Goal: Transaction & Acquisition: Book appointment/travel/reservation

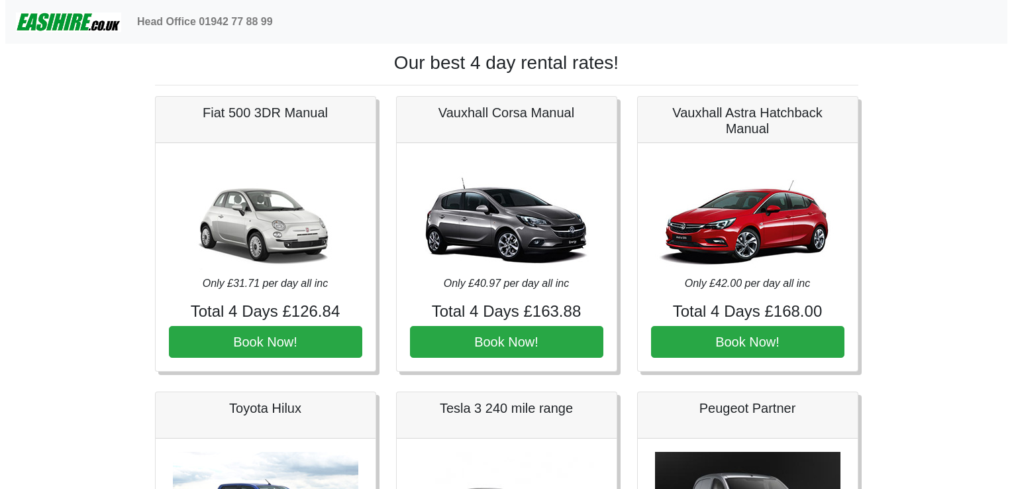
scroll to position [1485, 0]
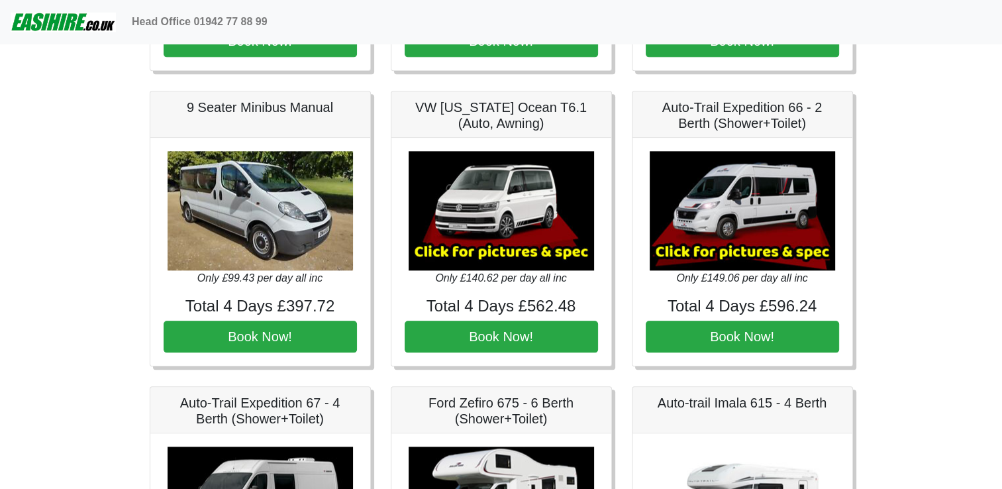
click at [705, 208] on img at bounding box center [742, 210] width 185 height 119
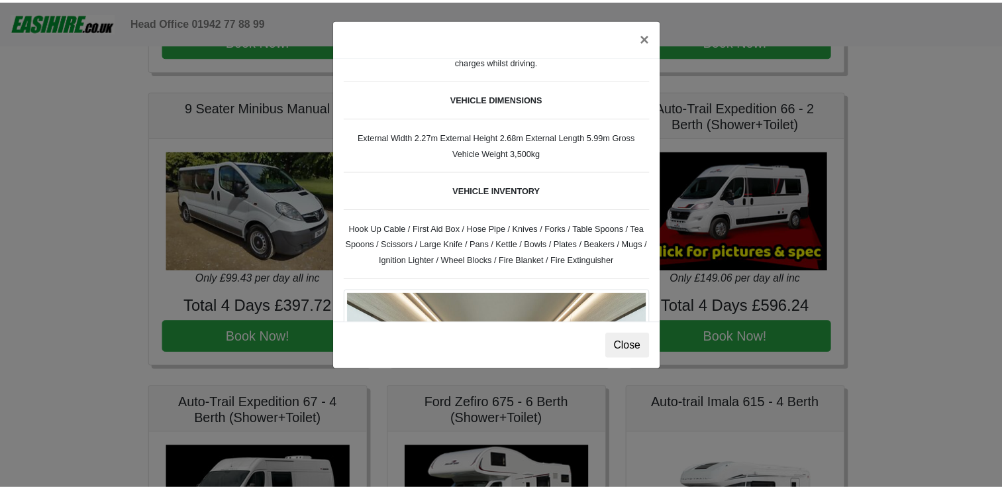
scroll to position [430, 0]
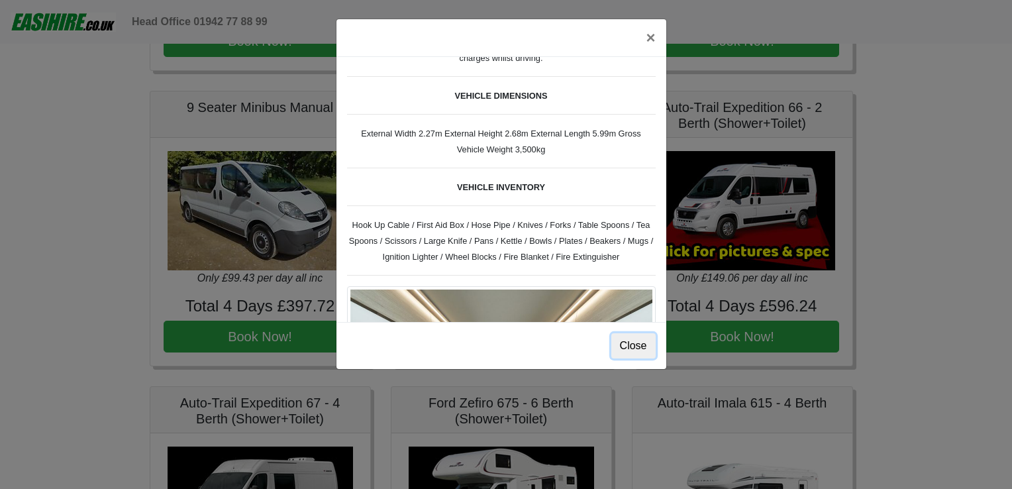
click at [629, 345] on button "Close" at bounding box center [633, 345] width 44 height 25
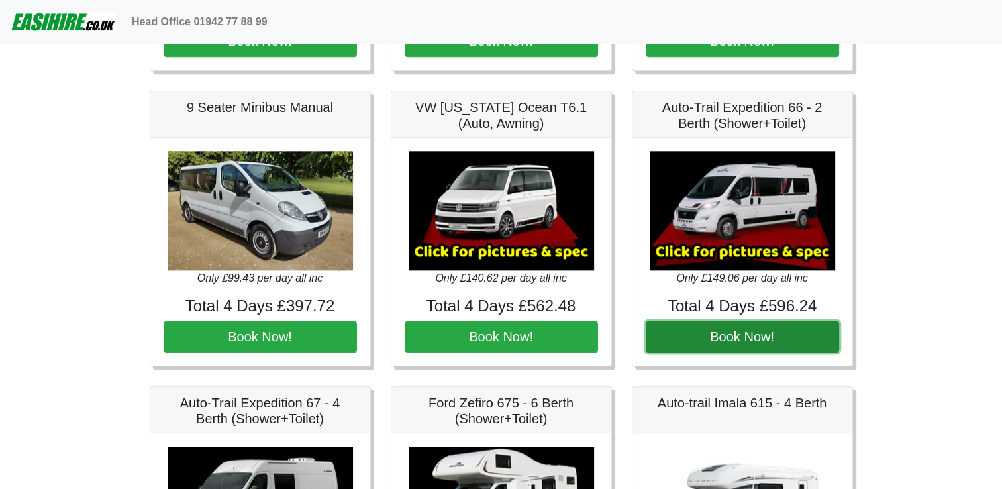
click at [744, 334] on button "Book Now!" at bounding box center [742, 336] width 193 height 32
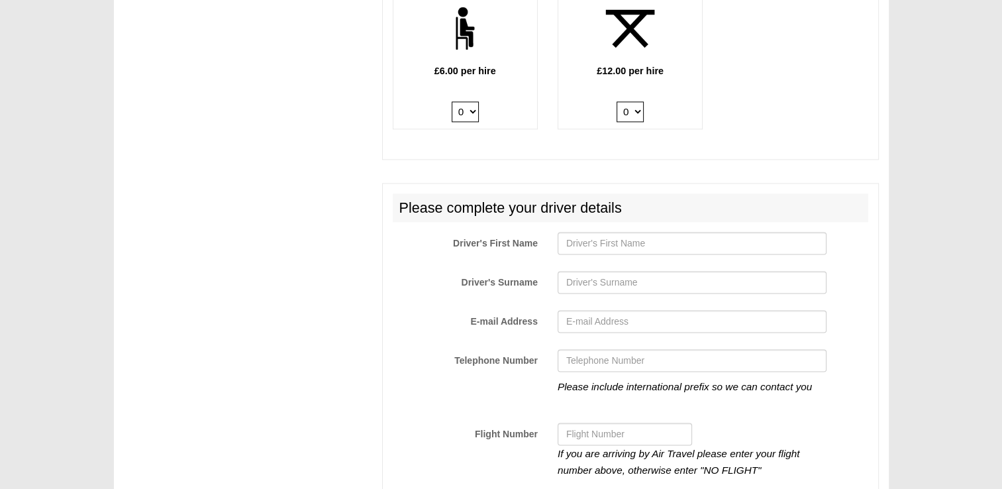
scroll to position [1861, 0]
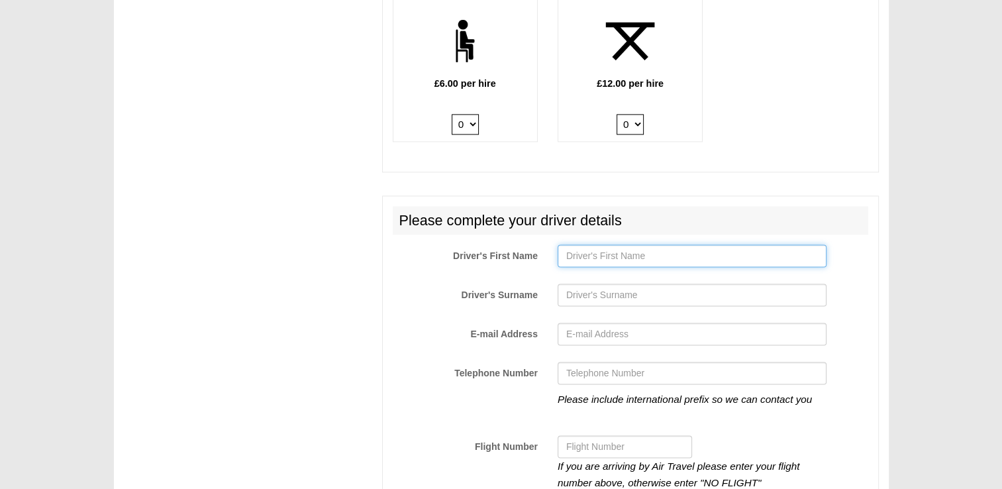
click at [591, 244] on input "Driver's First Name" at bounding box center [692, 255] width 269 height 23
type input "Christopher"
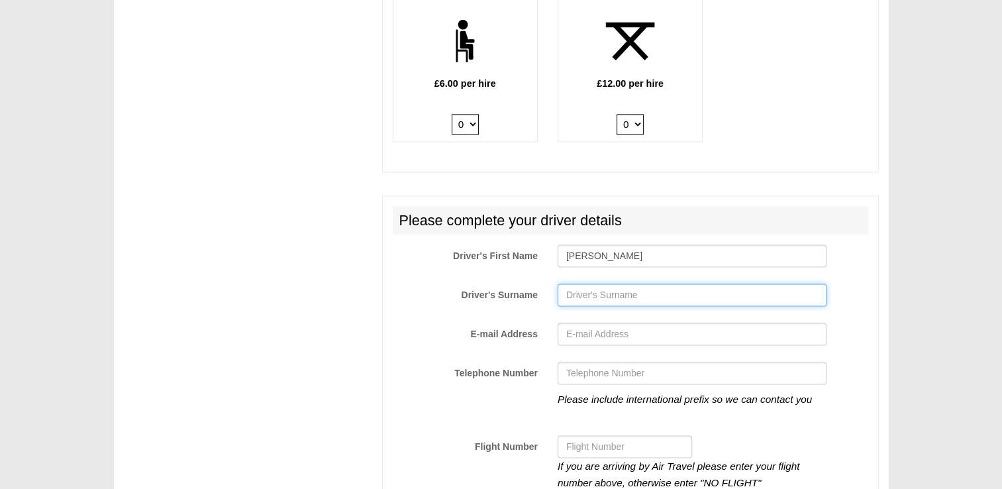
type input "Cannon"
type input "kbc_comp@hotmail.co.uk"
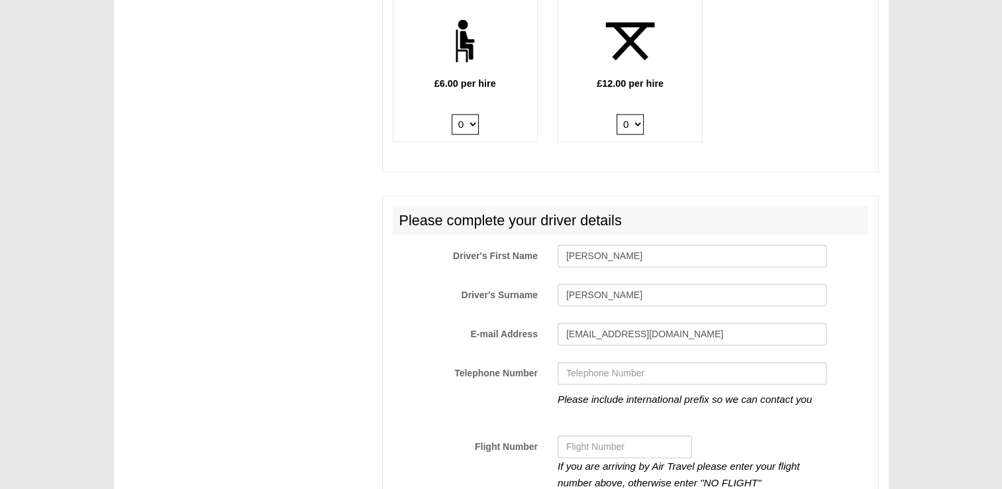
type input "07717025867"
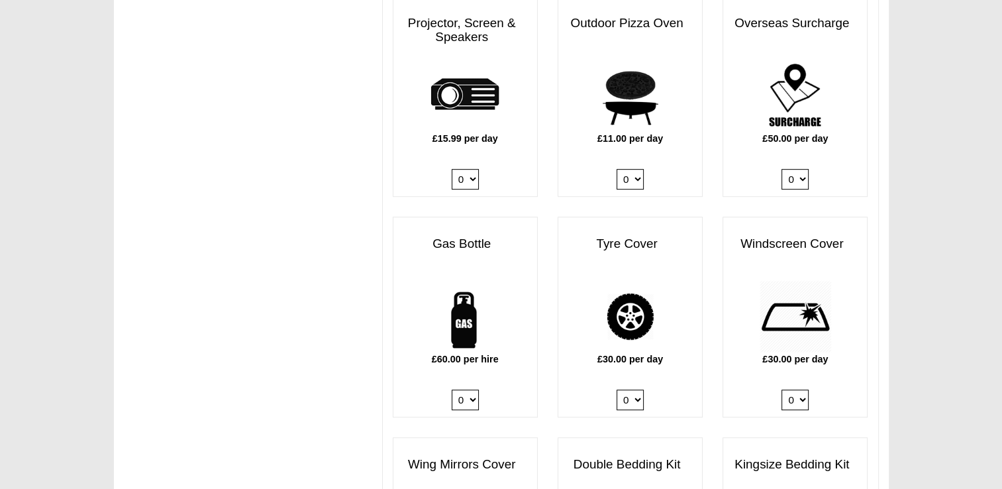
scroll to position [0, 0]
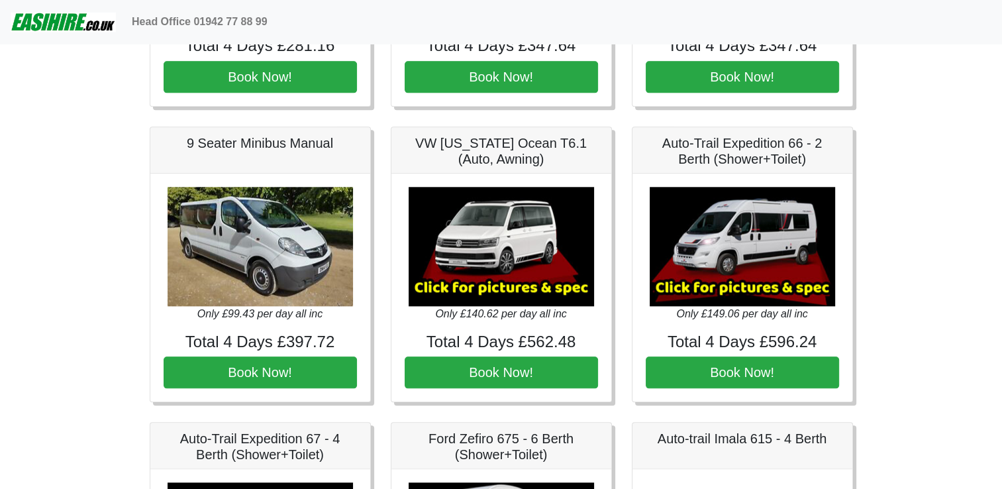
scroll to position [1451, 0]
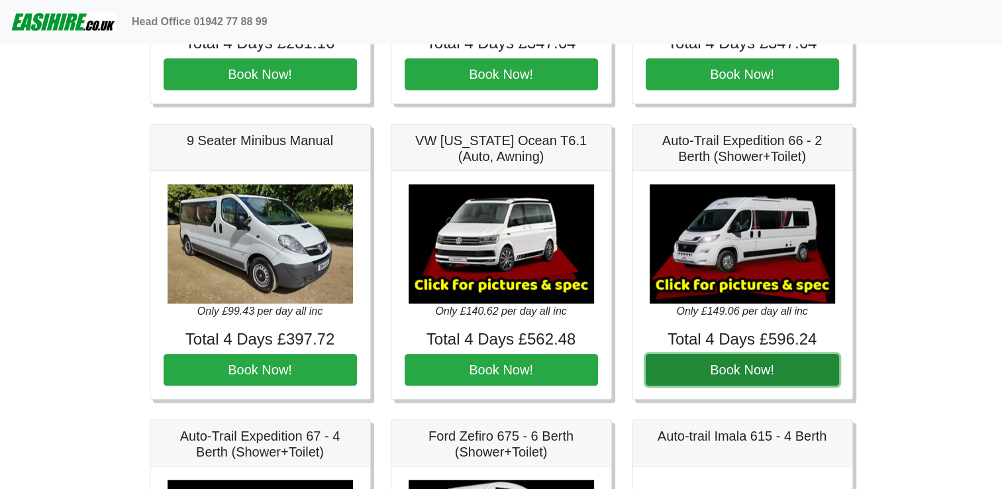
click at [748, 358] on button "Book Now!" at bounding box center [742, 370] width 193 height 32
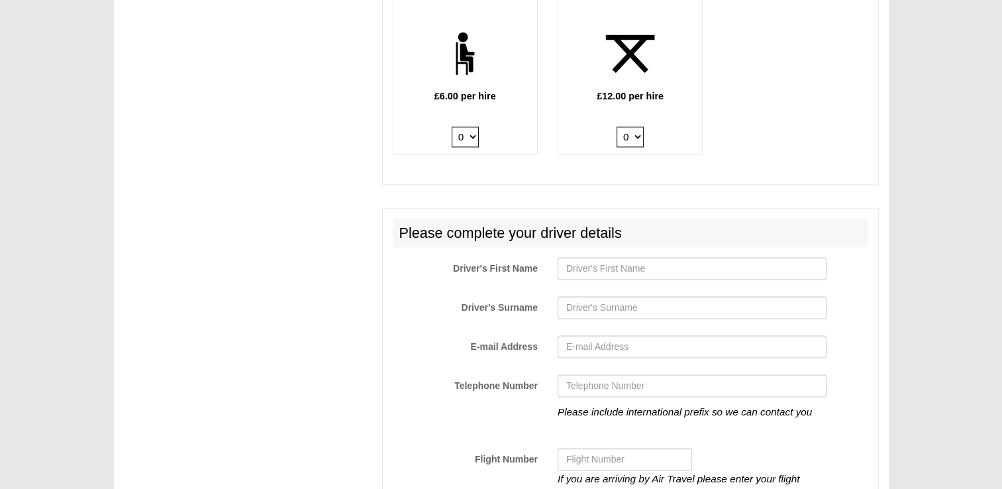
scroll to position [1860, 0]
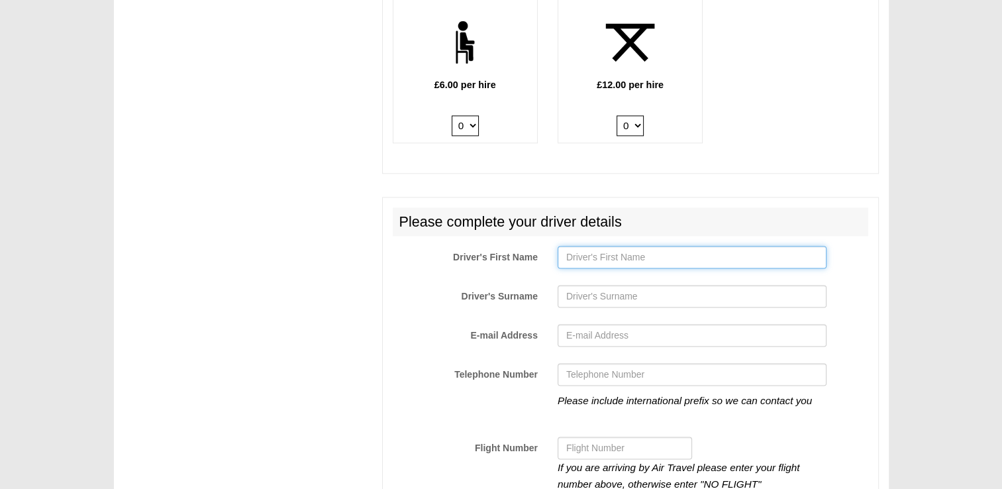
click at [678, 247] on input "Driver's First Name" at bounding box center [692, 257] width 269 height 23
type input "Christopher"
type input "Cannon"
type input "kbc_comp@hotmail.co.uk"
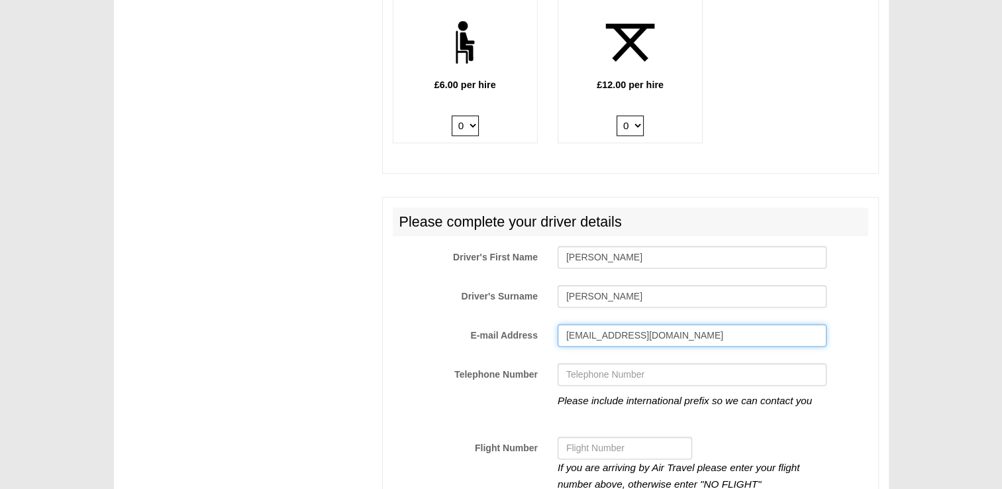
type input "07717025867"
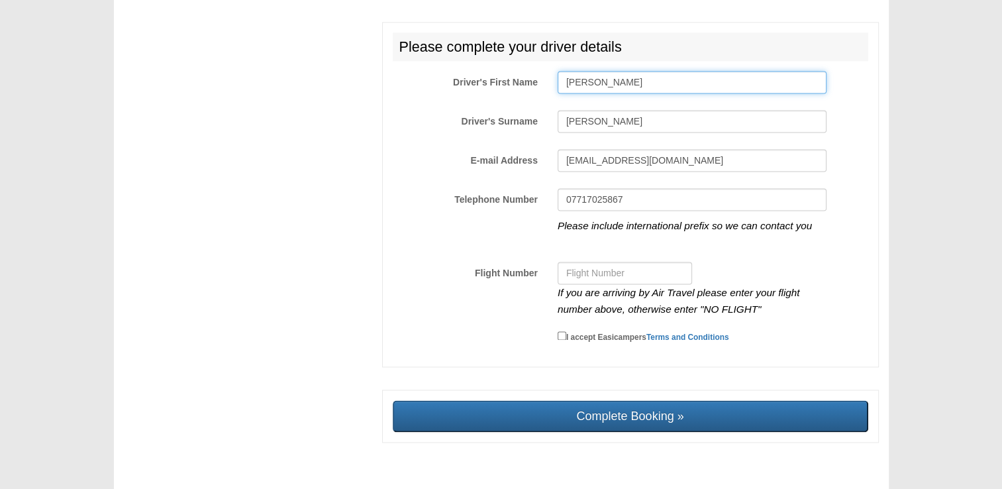
scroll to position [2041, 0]
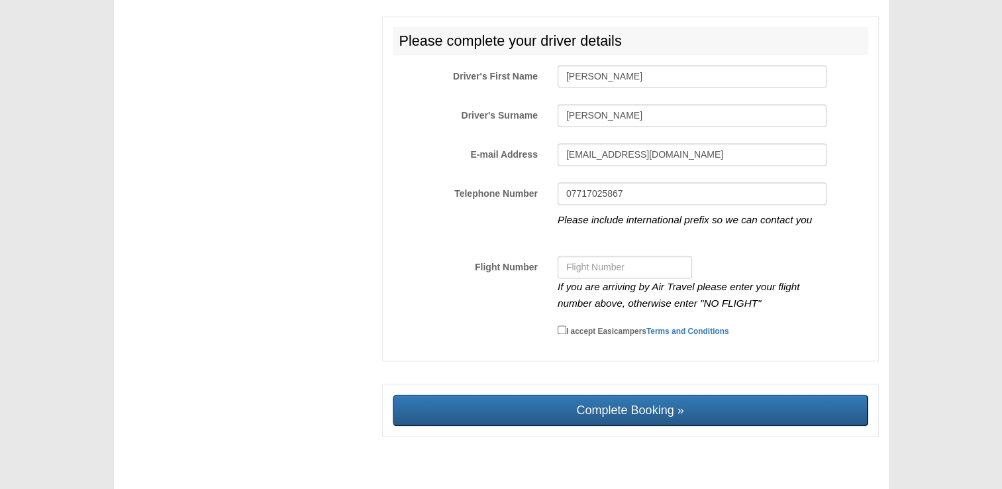
click at [566, 326] on small "I accept Easicampers Terms and Conditions" at bounding box center [647, 330] width 163 height 9
click at [565, 325] on input "I accept Easicampers Terms and Conditions" at bounding box center [562, 329] width 9 height 9
checkbox input "true"
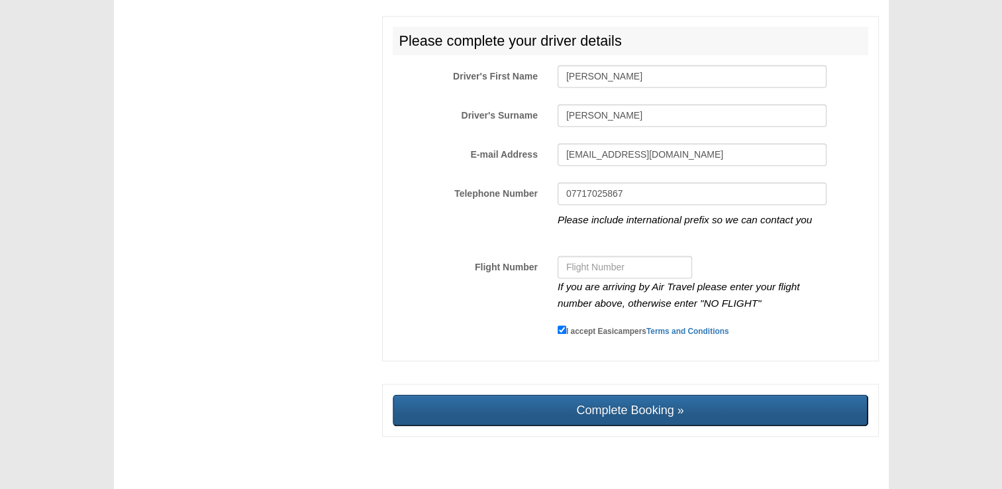
click at [666, 394] on input "Complete Booking »" at bounding box center [630, 410] width 475 height 32
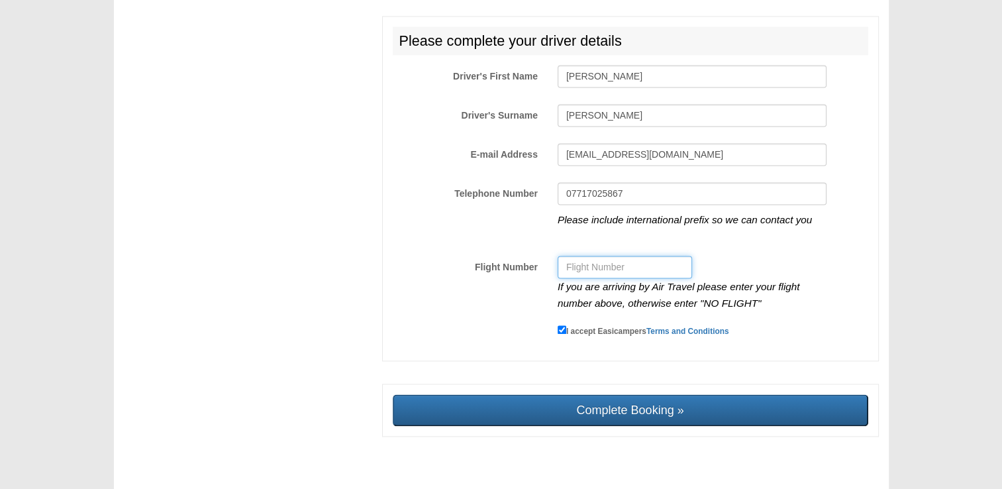
click at [584, 256] on input "Flight Number" at bounding box center [625, 267] width 134 height 23
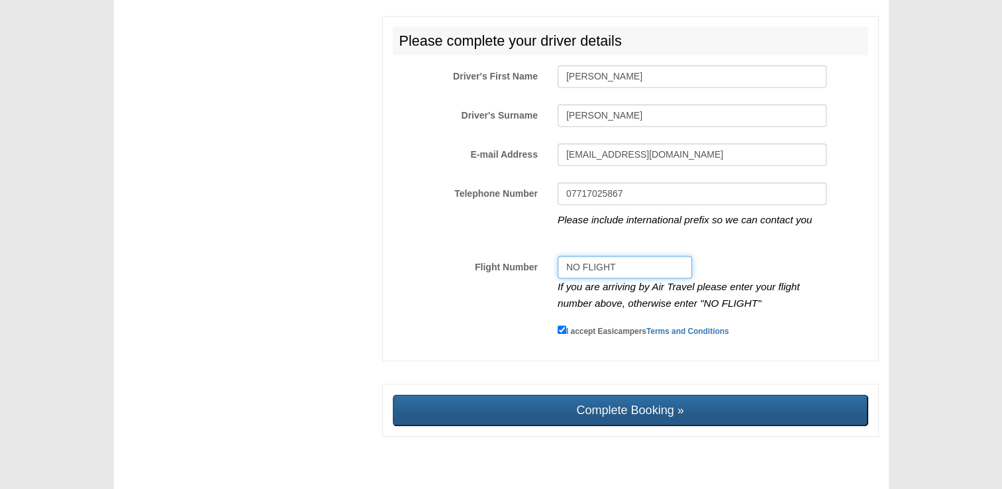
type input "NO FLIGHT"
click at [662, 394] on input "Complete Booking »" at bounding box center [630, 410] width 475 height 32
type input "Sending, please wait..."
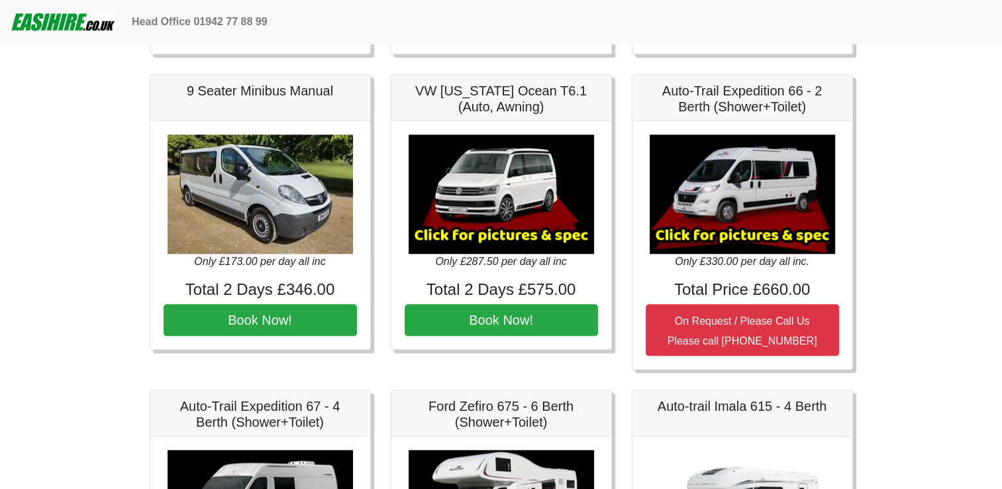
scroll to position [1498, 0]
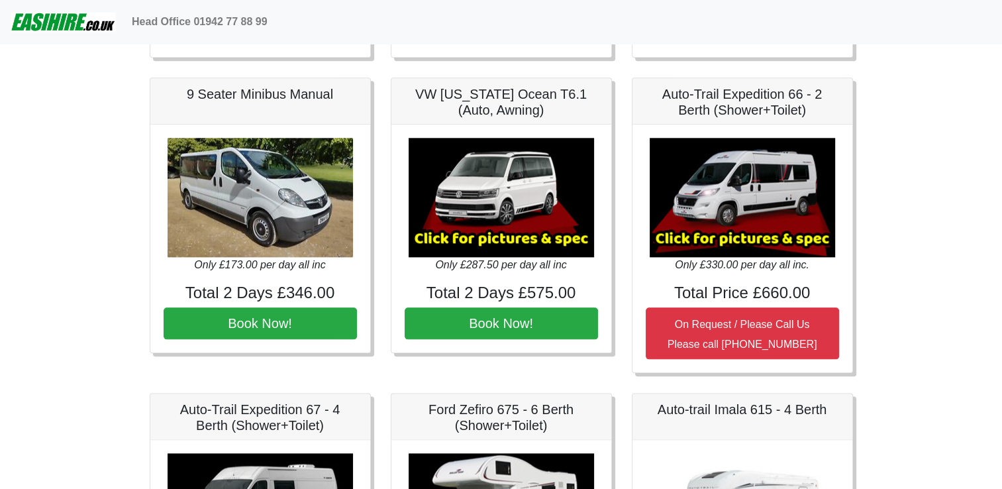
click at [776, 192] on img at bounding box center [742, 197] width 185 height 119
click at [739, 223] on img at bounding box center [742, 197] width 185 height 119
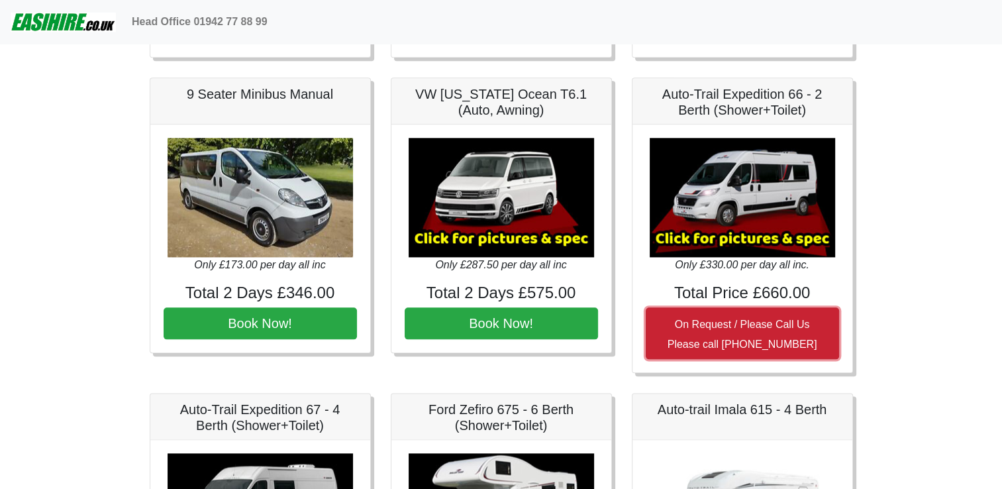
click at [739, 322] on small "On Request / Please Call Us Please call 0044 (0)1772 886888" at bounding box center [742, 333] width 150 height 31
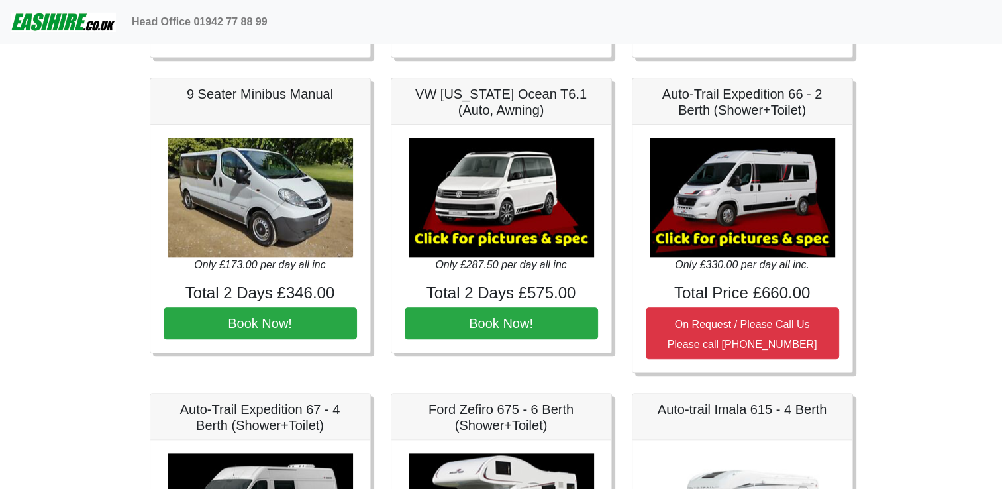
click at [773, 205] on img at bounding box center [742, 197] width 185 height 119
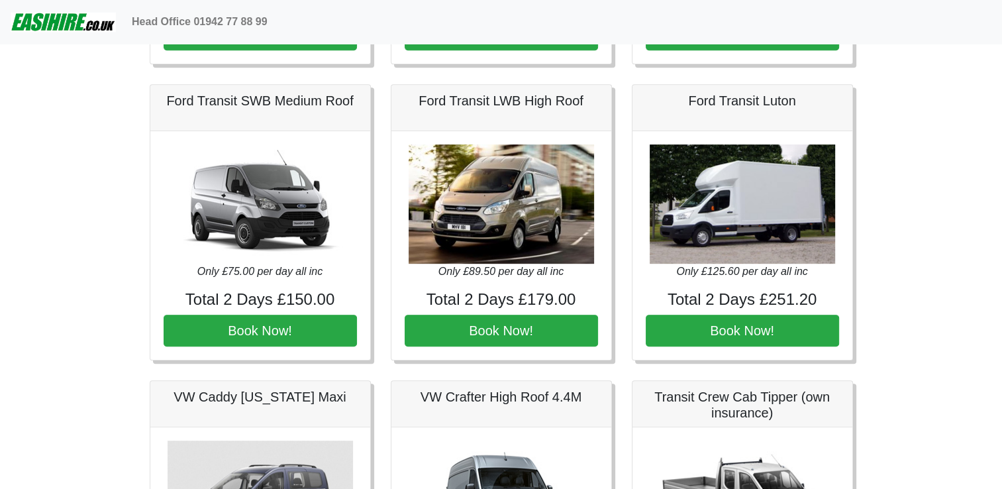
scroll to position [0, 0]
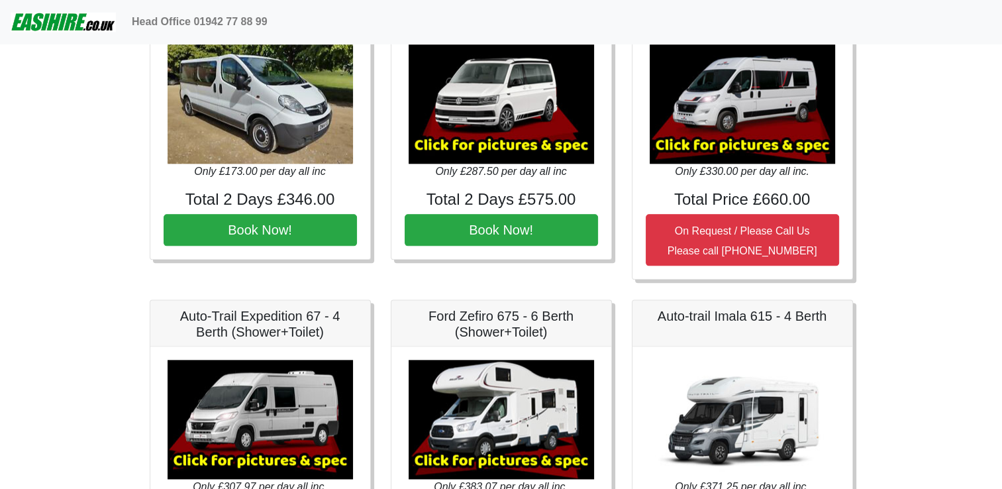
scroll to position [1585, 0]
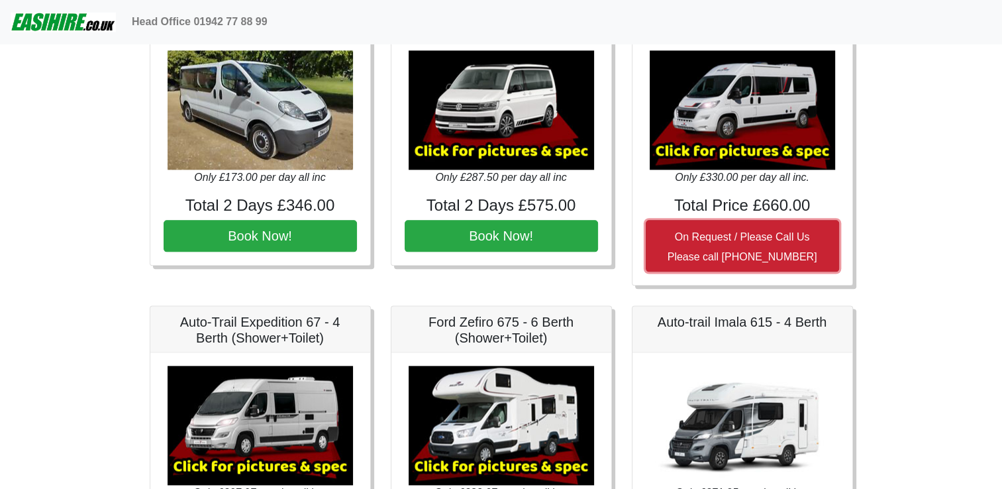
click at [755, 255] on small "On Request / Please Call Us Please call [PHONE_NUMBER]" at bounding box center [742, 246] width 150 height 31
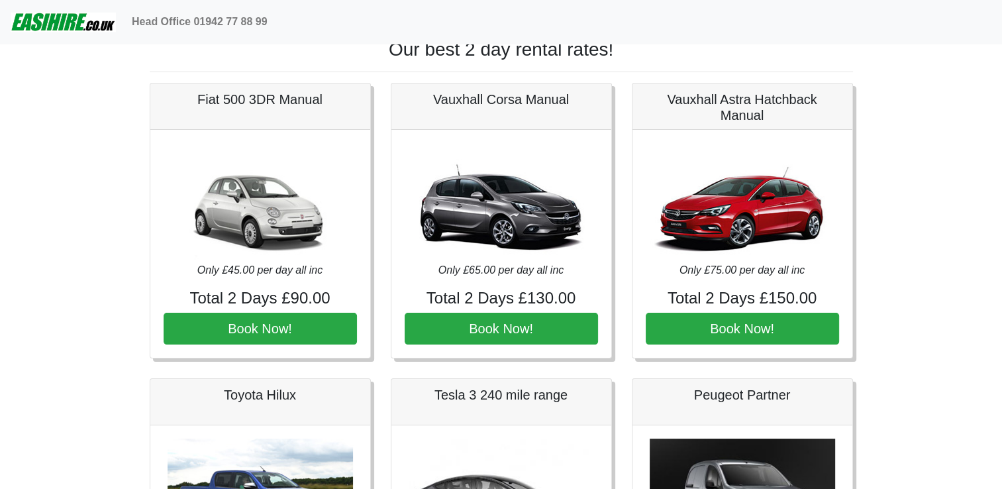
scroll to position [0, 0]
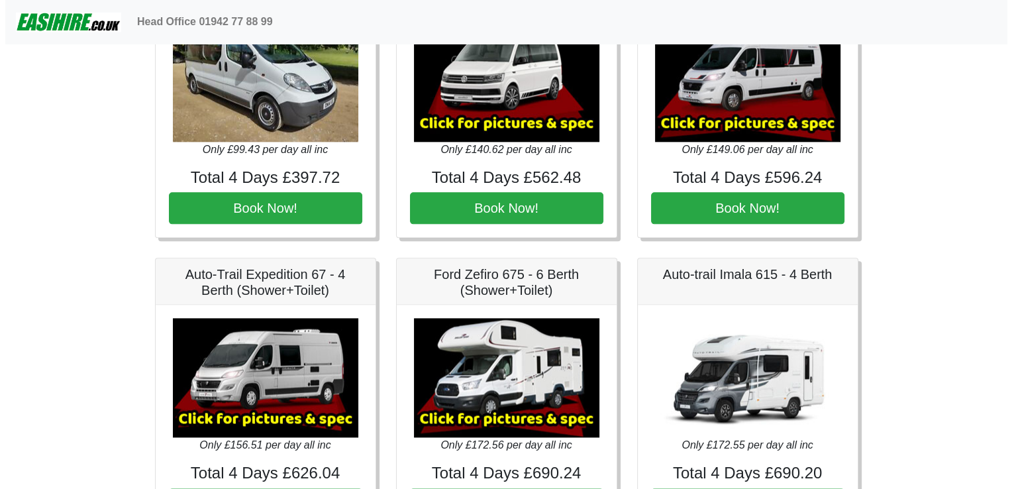
scroll to position [1576, 0]
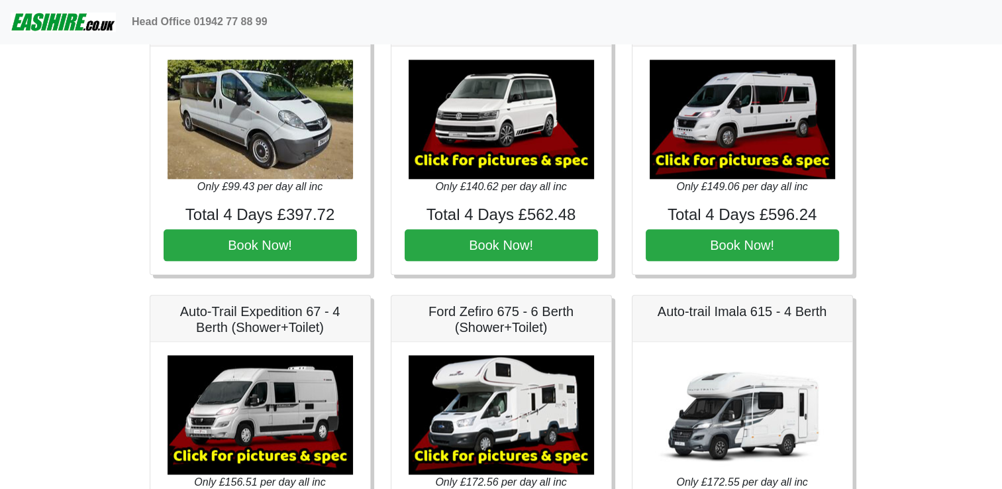
click at [765, 131] on img at bounding box center [742, 119] width 185 height 119
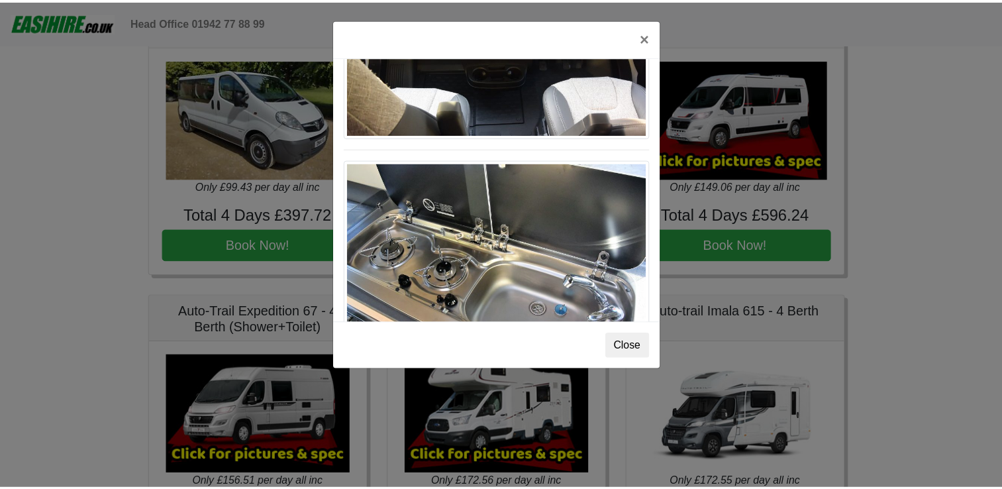
scroll to position [0, 0]
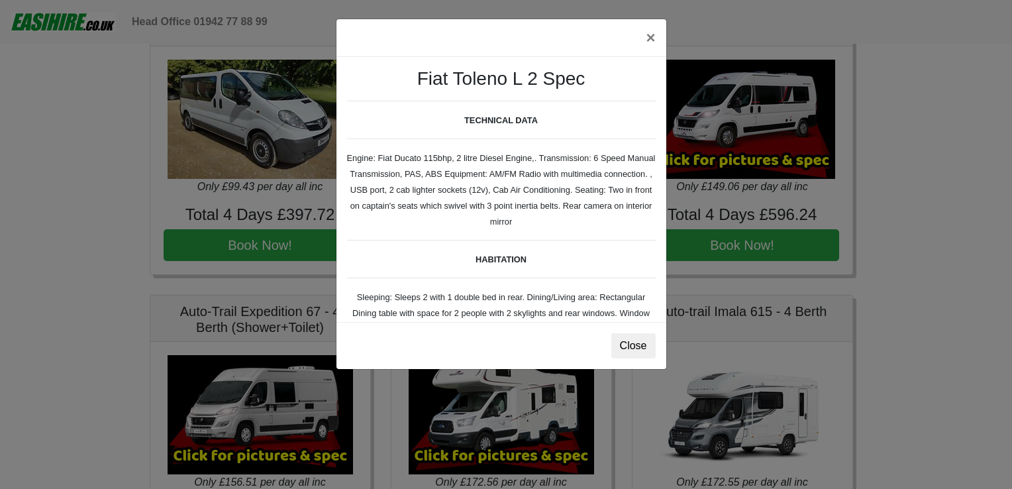
click at [818, 60] on div "× Fiat Toleno L 2 Spec TECHNICAL DATA Engine: Fiat Ducato 115bhp, 2 litre Diese…" at bounding box center [506, 244] width 1012 height 489
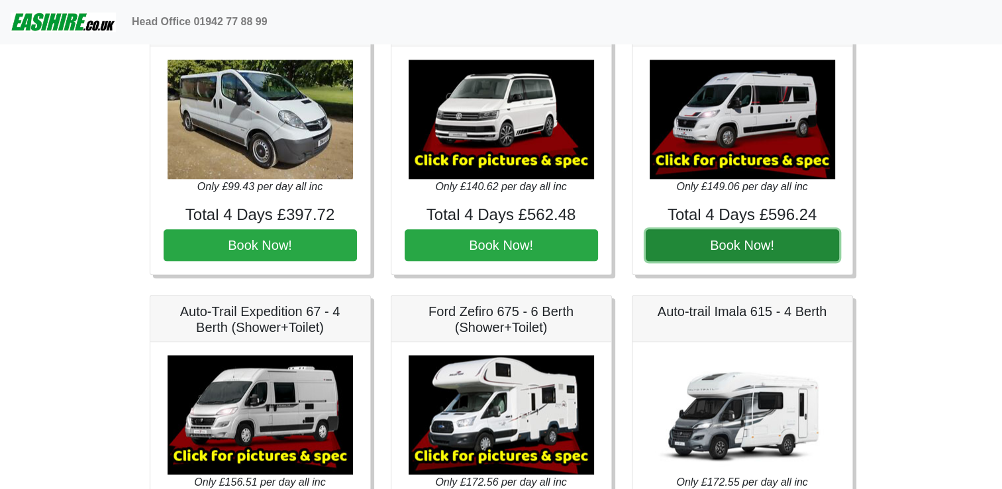
click at [734, 244] on button "Book Now!" at bounding box center [742, 245] width 193 height 32
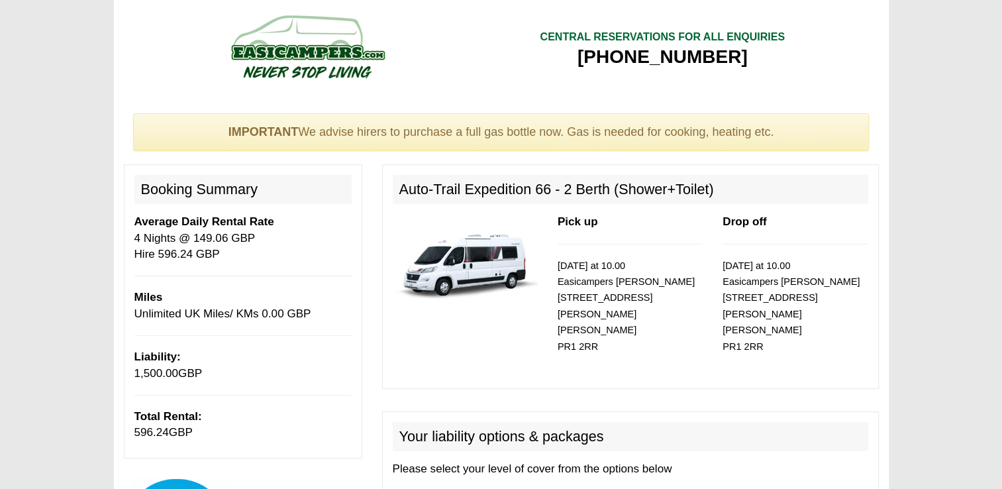
click at [469, 266] on img at bounding box center [465, 260] width 145 height 93
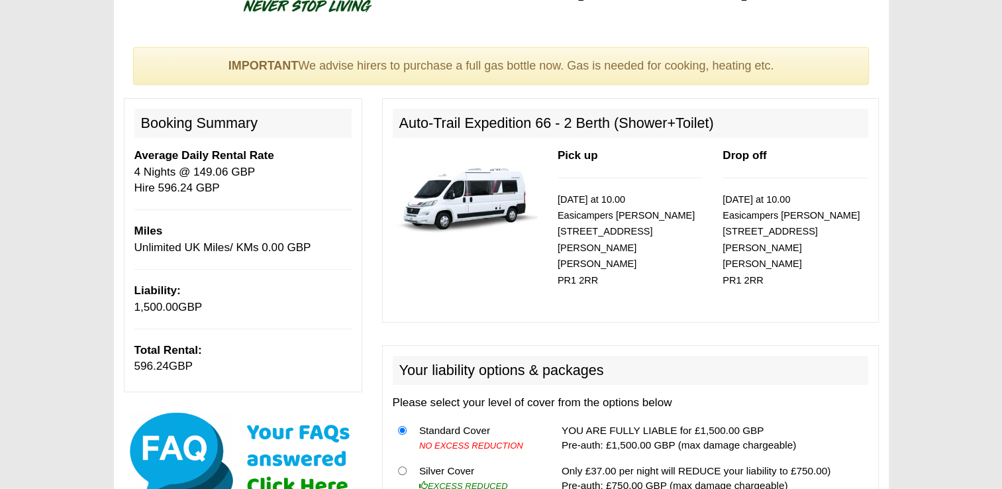
scroll to position [72, 0]
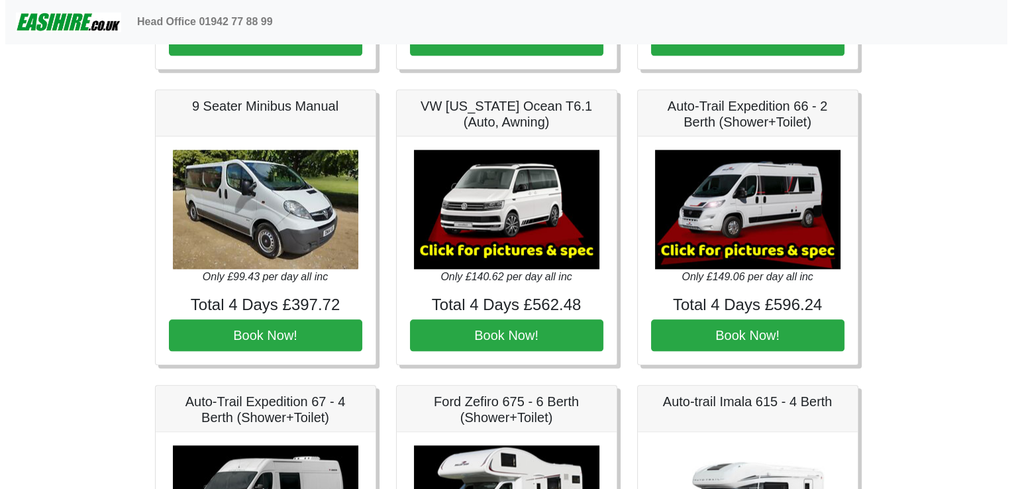
scroll to position [1524, 0]
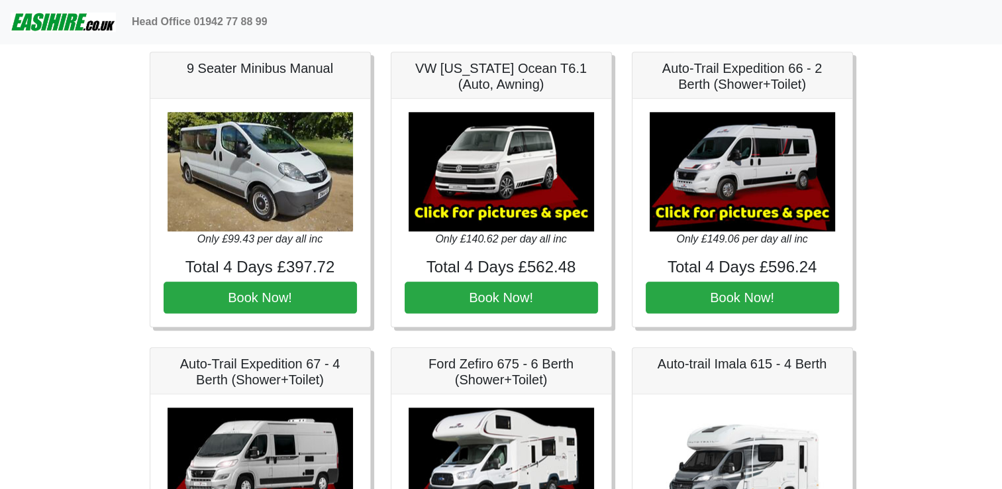
click at [734, 187] on img at bounding box center [742, 171] width 185 height 119
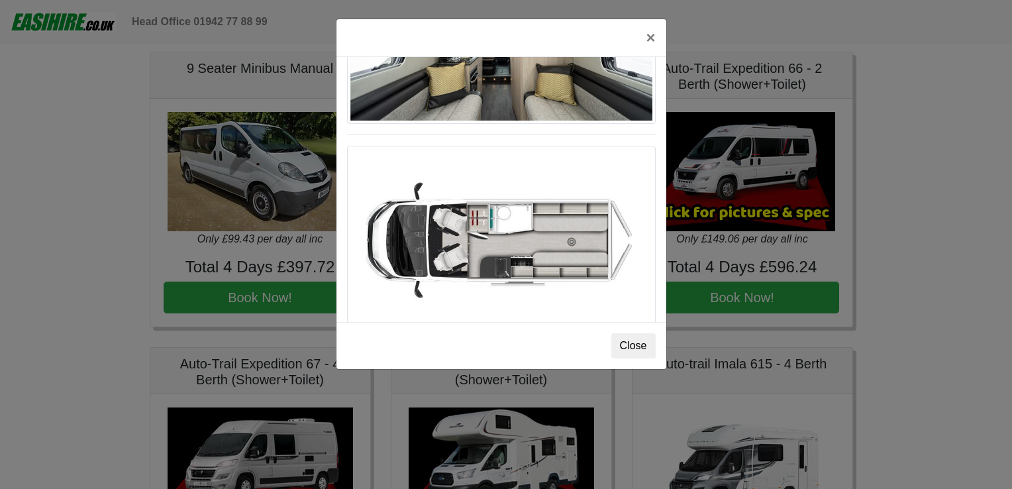
scroll to position [779, 0]
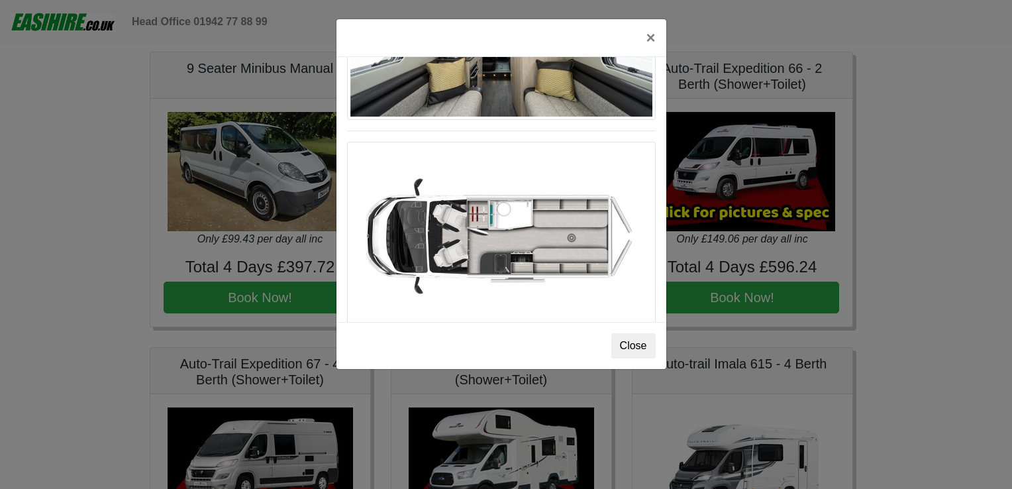
drag, startPoint x: 667, startPoint y: 205, endPoint x: 671, endPoint y: 220, distance: 15.1
click at [671, 220] on div "× Fiat [PERSON_NAME] L 2 Spec TECHNICAL DATA Engine: Fiat Ducato 115bhp, 2 litr…" at bounding box center [506, 244] width 1012 height 489
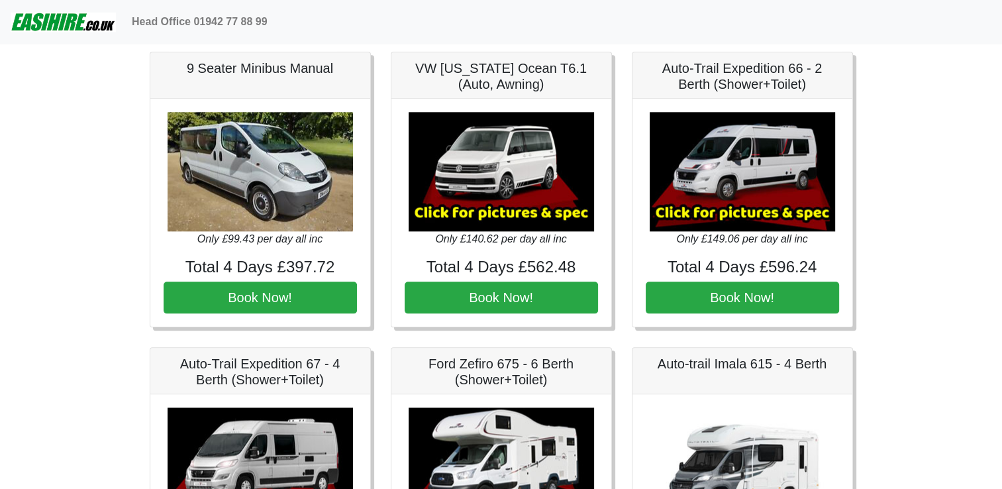
click at [714, 191] on img at bounding box center [742, 171] width 185 height 119
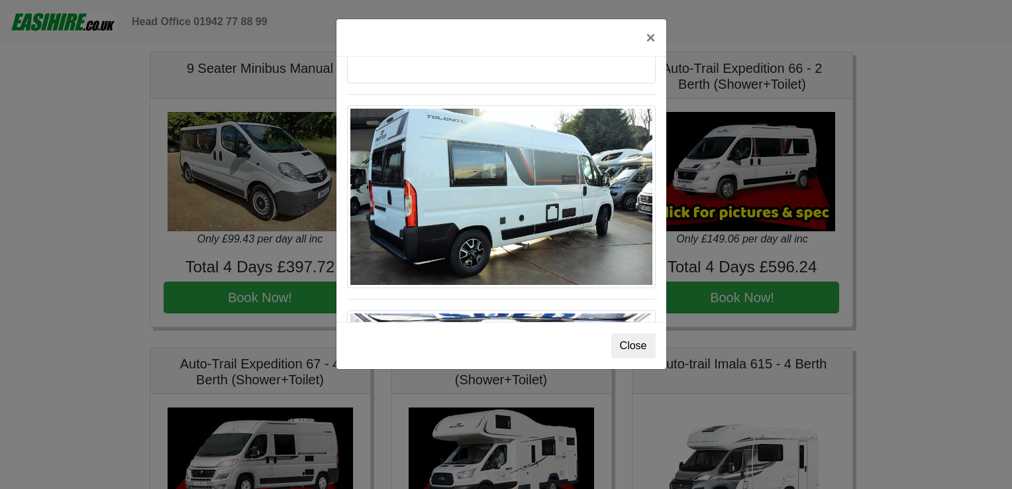
scroll to position [1016, 0]
